Goal: Information Seeking & Learning: Stay updated

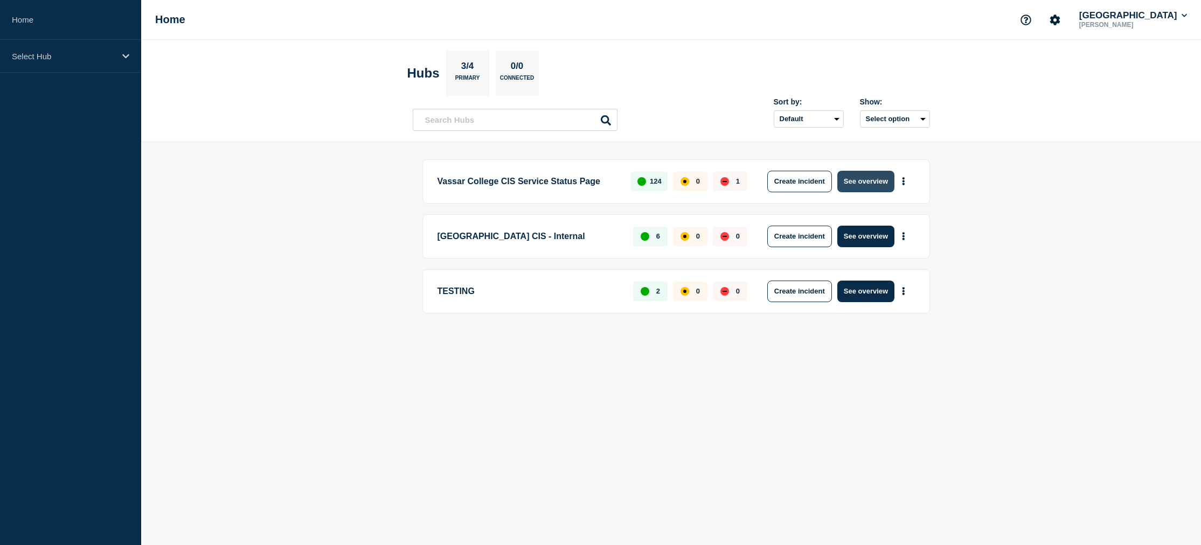
click at [863, 182] on button "See overview" at bounding box center [865, 182] width 57 height 22
click at [876, 183] on button "See overview" at bounding box center [865, 182] width 57 height 22
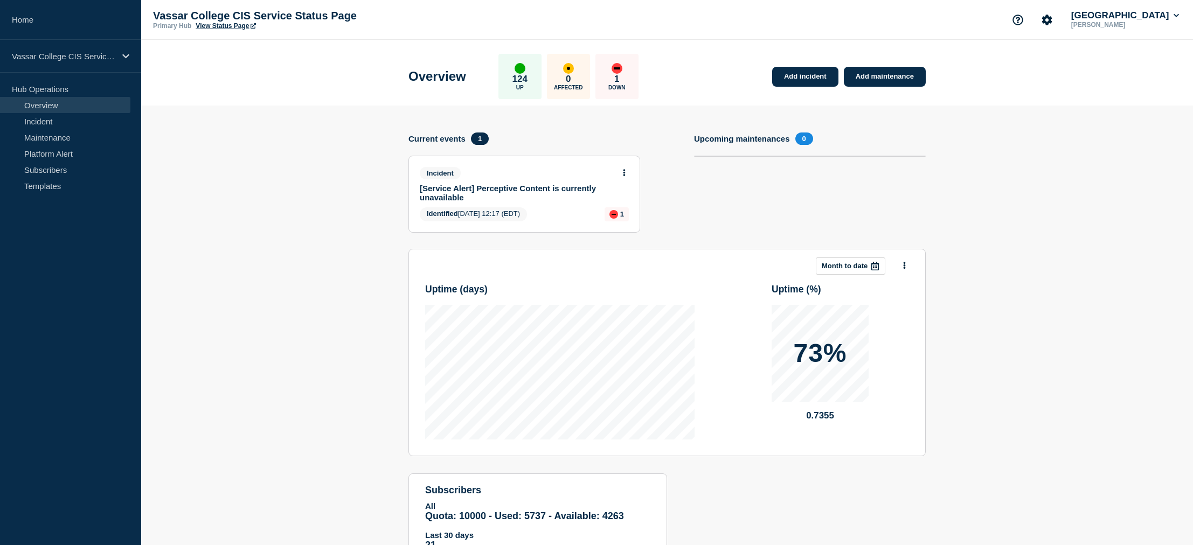
click at [511, 190] on link "[Service Alert] Perceptive Content is currently unavailable" at bounding box center [517, 193] width 194 height 18
